Goal: Task Accomplishment & Management: Use online tool/utility

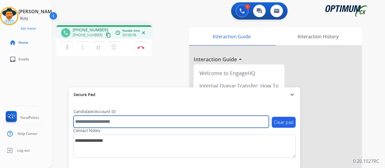
paste input "*******"
type input "*******"
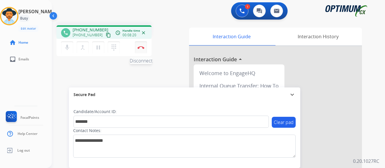
click at [141, 46] on img at bounding box center [140, 47] width 7 height 3
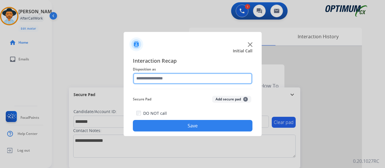
click at [188, 77] on input "text" at bounding box center [193, 79] width 120 height 12
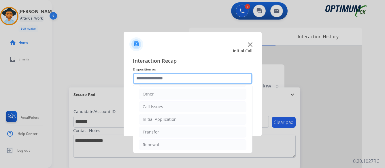
scroll to position [39, 0]
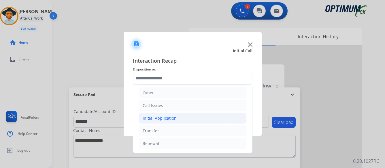
click at [163, 118] on div "Initial Application" at bounding box center [160, 119] width 34 height 6
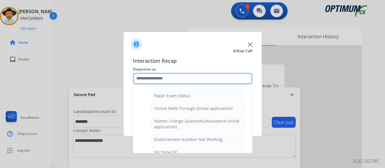
scroll to position [126, 0]
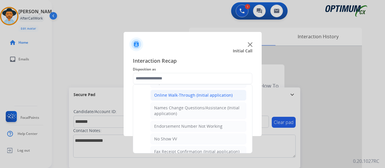
click at [178, 93] on div "Online Walk-Through (Initial application)" at bounding box center [193, 96] width 78 height 6
type input "**********"
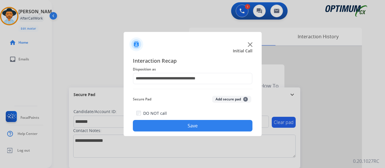
click at [191, 125] on button "Save" at bounding box center [193, 126] width 120 height 12
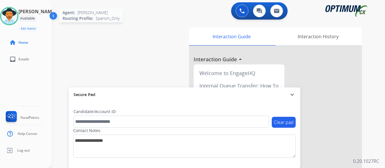
click at [17, 16] on img at bounding box center [9, 16] width 16 height 16
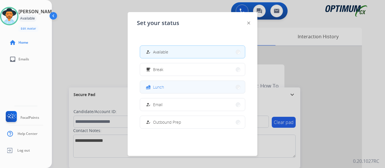
click at [200, 87] on button "fastfood Lunch" at bounding box center [192, 87] width 105 height 12
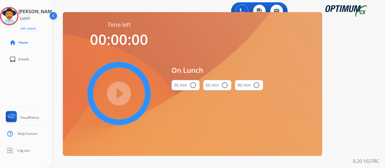
click at [193, 85] on mat-icon "radio_button_unchecked" at bounding box center [193, 85] width 7 height 7
drag, startPoint x: 120, startPoint y: 93, endPoint x: 159, endPoint y: 135, distance: 57.5
click at [120, 93] on mat-icon "play_circle_filled" at bounding box center [119, 93] width 7 height 7
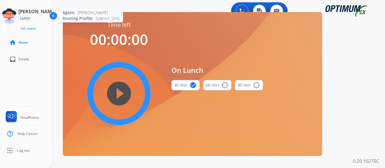
click at [14, 19] on icon at bounding box center [9, 16] width 19 height 19
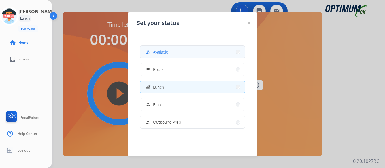
click at [209, 54] on button "how_to_reg Available" at bounding box center [192, 52] width 105 height 12
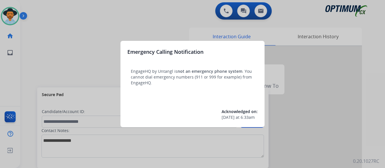
click at [341, 65] on div at bounding box center [192, 84] width 385 height 168
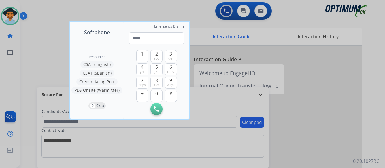
click at [341, 65] on div at bounding box center [192, 84] width 385 height 168
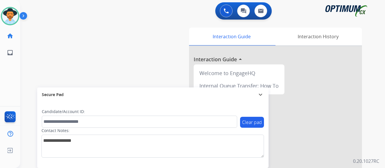
click at [22, 15] on img at bounding box center [25, 17] width 10 height 11
